Goal: Task Accomplishment & Management: Complete application form

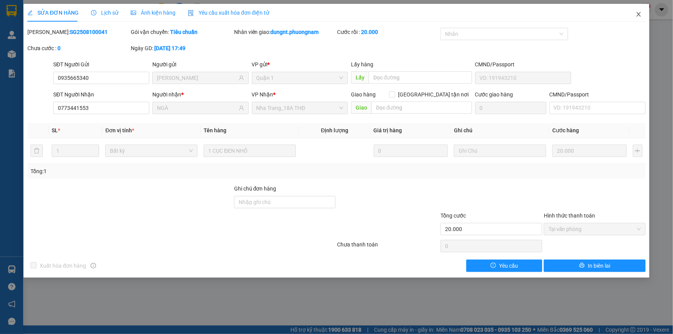
click at [639, 17] on icon "close" at bounding box center [638, 14] width 6 height 6
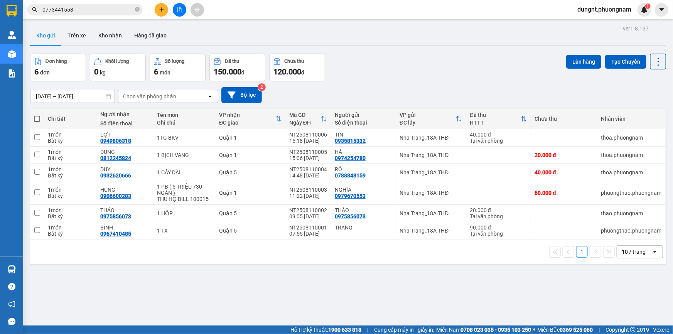
click at [166, 10] on button at bounding box center [161, 9] width 13 height 13
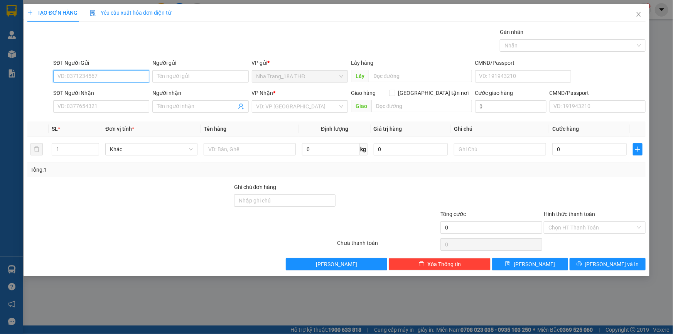
click at [108, 75] on input "SĐT Người Gửi" at bounding box center [101, 76] width 96 height 12
drag, startPoint x: 183, startPoint y: 75, endPoint x: 176, endPoint y: 69, distance: 8.8
click at [183, 75] on input "Người gửi" at bounding box center [200, 76] width 96 height 12
type input "D"
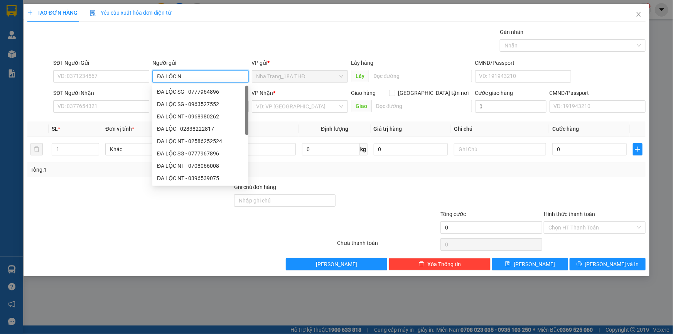
type input "ĐA LỘC NT"
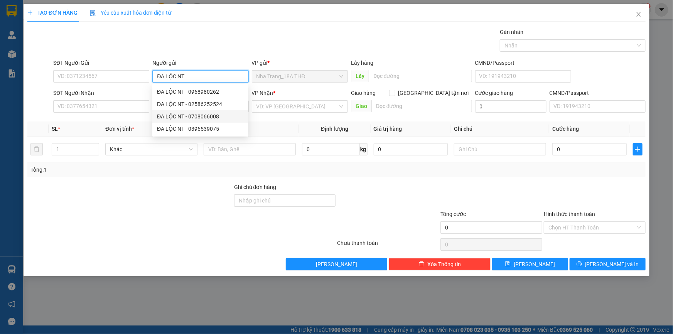
click at [220, 113] on div "ĐA LỘC NT - 0708066008" at bounding box center [200, 116] width 87 height 8
type input "0708066008"
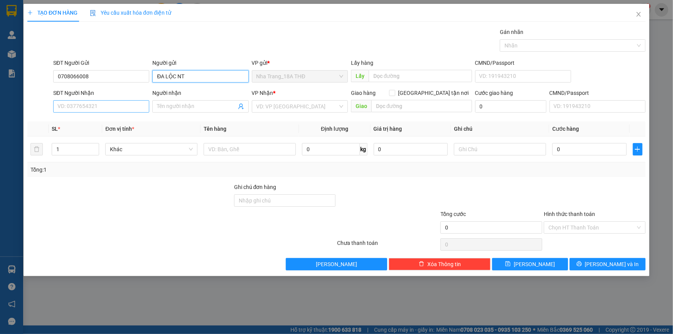
type input "ĐA LỘC NT"
click at [129, 104] on input "SĐT Người Nhận" at bounding box center [101, 106] width 96 height 12
click at [121, 106] on input "SĐT Người Nhận" at bounding box center [101, 106] width 96 height 12
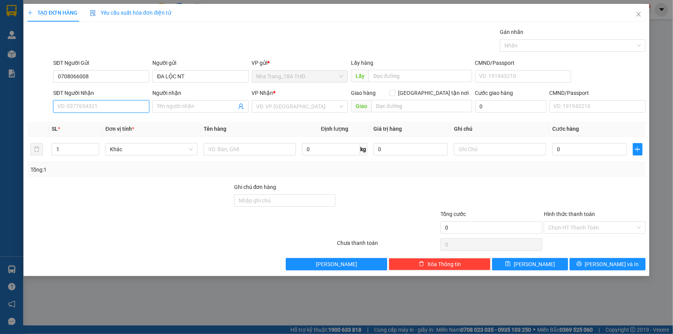
drag, startPoint x: 99, startPoint y: 101, endPoint x: 93, endPoint y: 103, distance: 6.1
click at [98, 101] on input "SĐT Người Nhận" at bounding box center [101, 106] width 96 height 12
click at [92, 103] on input "SĐT Người Nhận" at bounding box center [101, 106] width 96 height 12
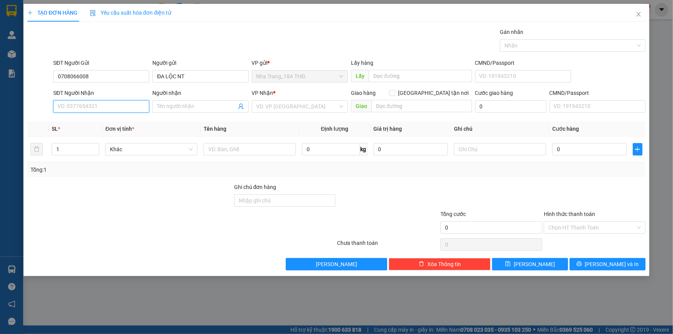
click at [91, 105] on input "SĐT Người Nhận" at bounding box center [101, 106] width 96 height 12
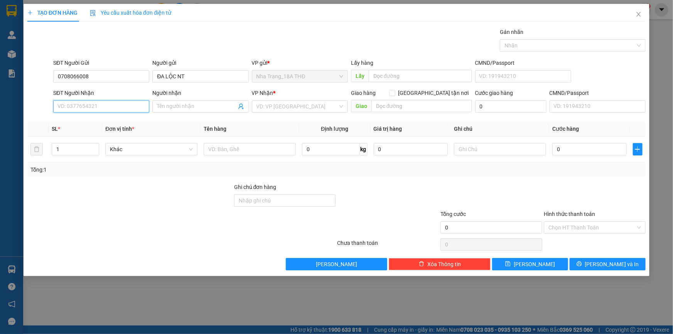
drag, startPoint x: 100, startPoint y: 103, endPoint x: 98, endPoint y: 94, distance: 9.8
click at [100, 103] on input "SĐT Người Nhận" at bounding box center [101, 106] width 96 height 12
click at [84, 135] on div "0777967896 - [GEOGRAPHIC_DATA]" at bounding box center [101, 134] width 87 height 8
type input "0777967896"
type input "ĐA LỘC SG"
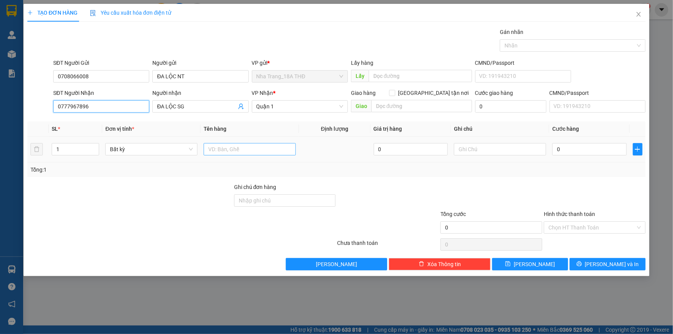
type input "0777967896"
click at [230, 152] on input "text" at bounding box center [250, 149] width 92 height 12
type input "1H"
click at [570, 153] on input "0" at bounding box center [589, 149] width 74 height 12
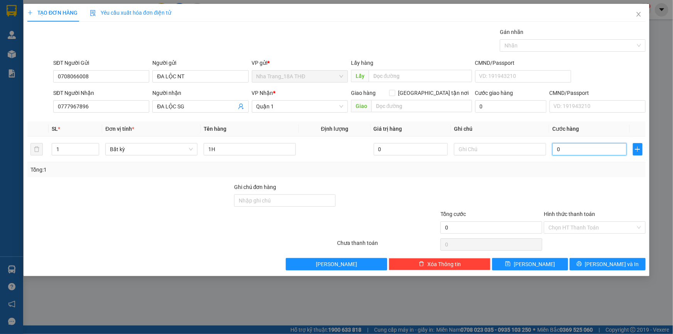
type input "2"
type input "20"
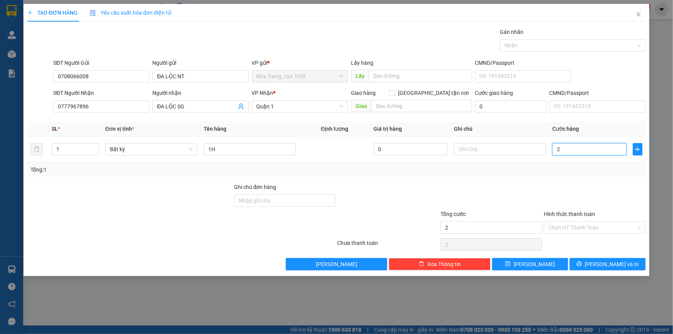
type input "20"
click at [569, 152] on input "20" at bounding box center [589, 149] width 74 height 12
type input "2"
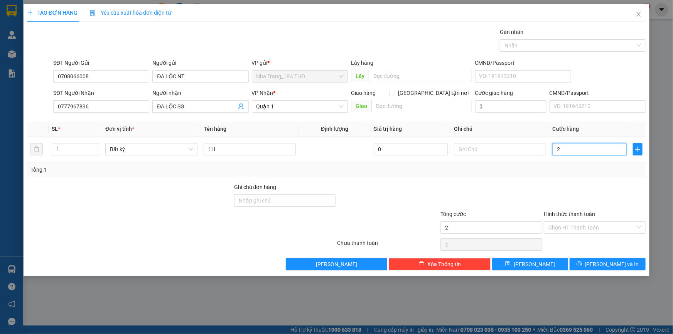
type input "0"
type input "30"
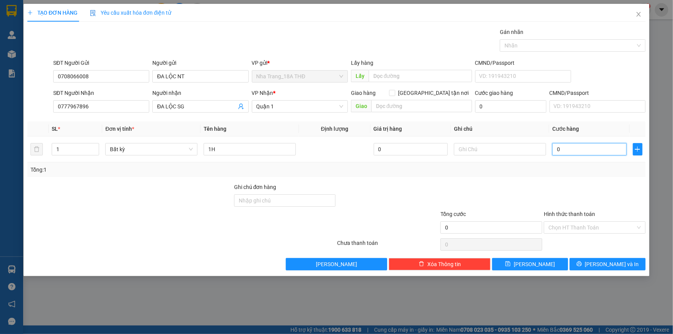
type input "30"
type input "300"
type input "3.000"
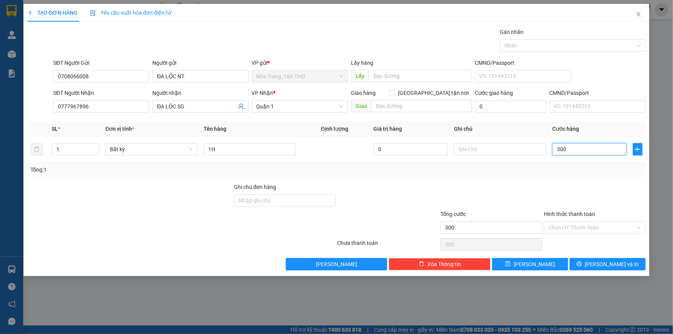
type input "3.000"
type input "30.000"
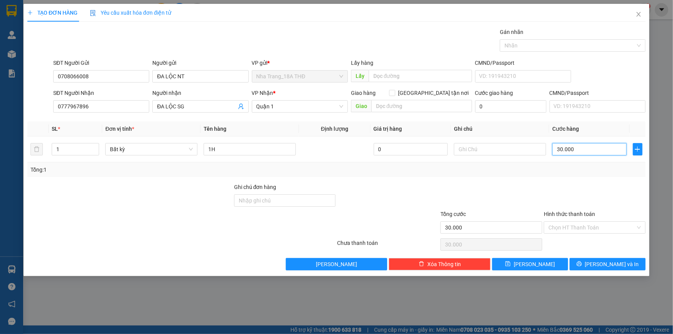
type input "30.000"
click at [581, 177] on div "Transit Pickup Surcharge Ids Transit Deliver Surcharge Ids Transit Deliver Surc…" at bounding box center [336, 149] width 618 height 242
click at [227, 148] on input "1H" at bounding box center [250, 149] width 92 height 12
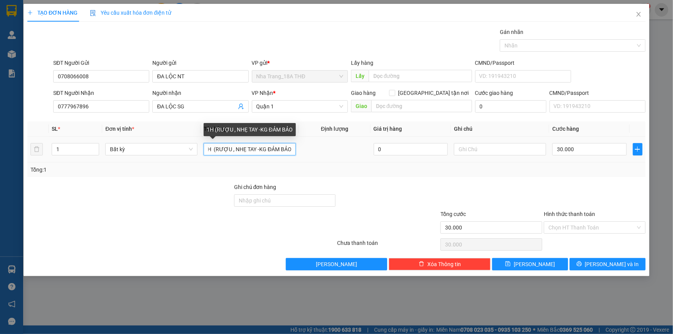
scroll to position [0, 5]
type input "1H (RƯỢU , NHẸ TAY -KG ĐẢM BẢO"
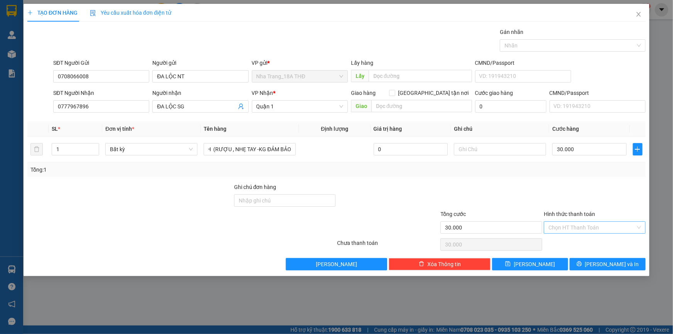
click at [586, 228] on input "Hình thức thanh toán" at bounding box center [591, 228] width 87 height 12
click at [582, 243] on div "Tại văn phòng" at bounding box center [594, 242] width 93 height 8
type input "0"
click at [604, 264] on span "[PERSON_NAME] và In" at bounding box center [612, 264] width 54 height 8
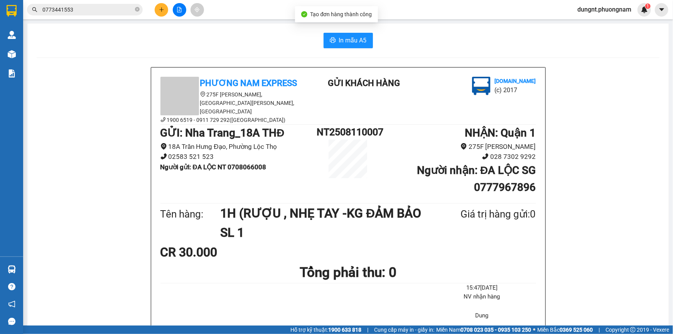
click at [344, 40] on span "In mẫu A5" at bounding box center [353, 40] width 28 height 10
